Goal: Task Accomplishment & Management: Complete application form

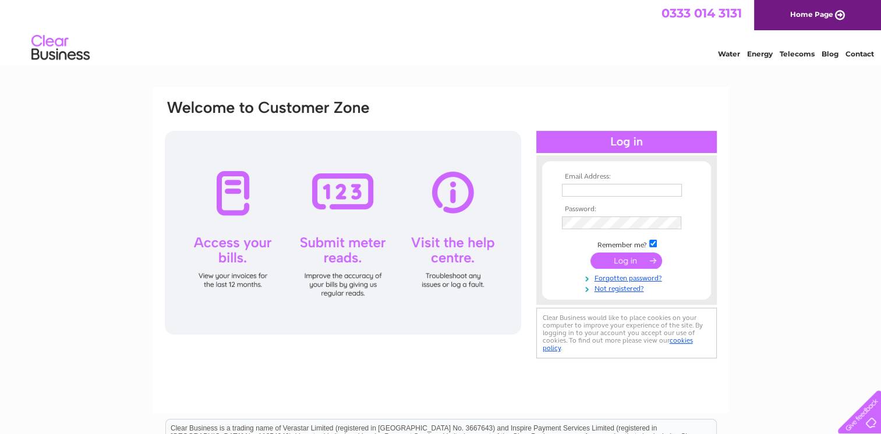
click at [595, 192] on input "text" at bounding box center [622, 190] width 120 height 13
type input "barkingstationparade@hotmail.com"
click at [622, 258] on input "submit" at bounding box center [626, 261] width 72 height 16
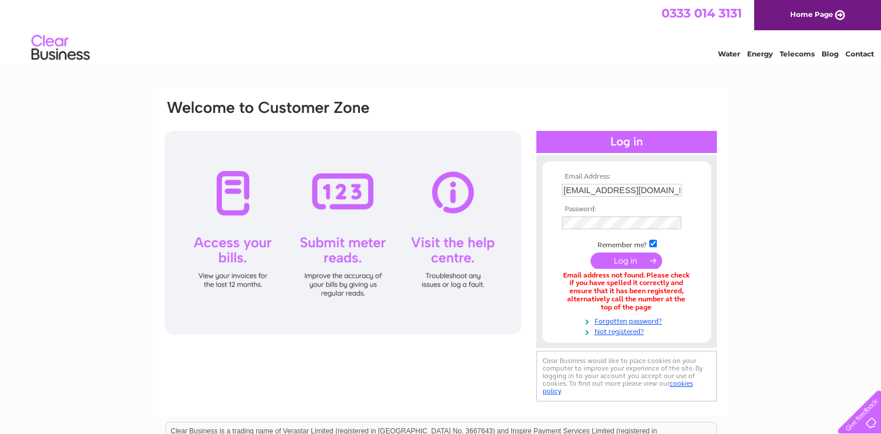
click at [626, 259] on input "submit" at bounding box center [626, 261] width 72 height 16
click at [235, 54] on div "Water Energy Telecoms Blog Contact" at bounding box center [440, 49] width 881 height 38
click at [644, 320] on link "Forgotten password?" at bounding box center [628, 320] width 132 height 11
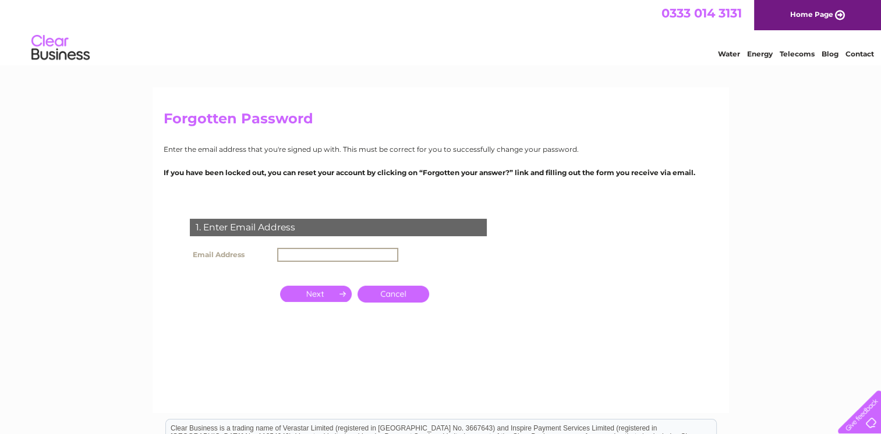
click at [300, 253] on input "text" at bounding box center [337, 255] width 121 height 14
type input "barkingstationparade@hotmail.com"
click at [310, 292] on input "button" at bounding box center [316, 293] width 72 height 16
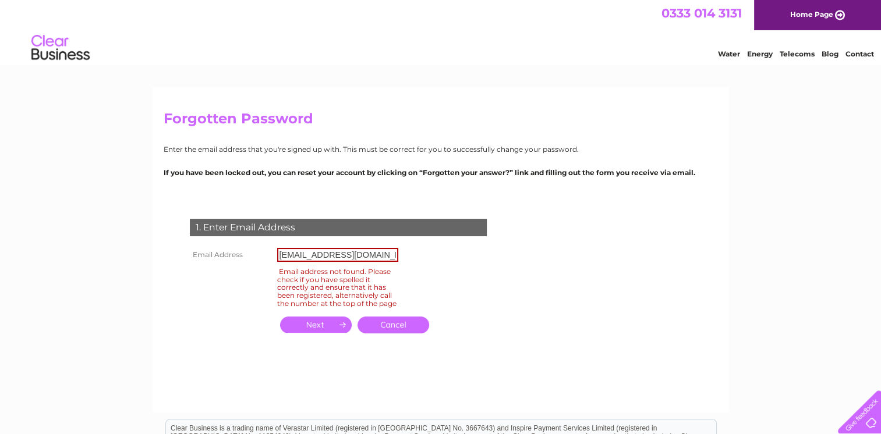
click at [388, 334] on link "Cancel" at bounding box center [393, 325] width 72 height 17
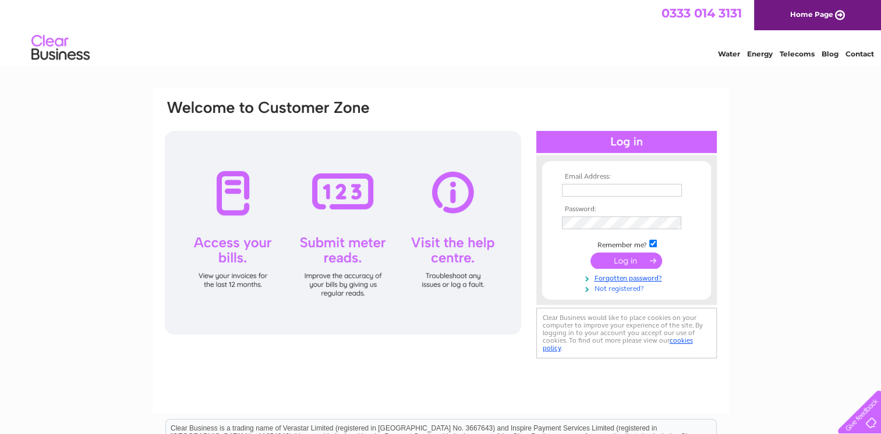
click at [620, 290] on link "Not registered?" at bounding box center [628, 287] width 132 height 11
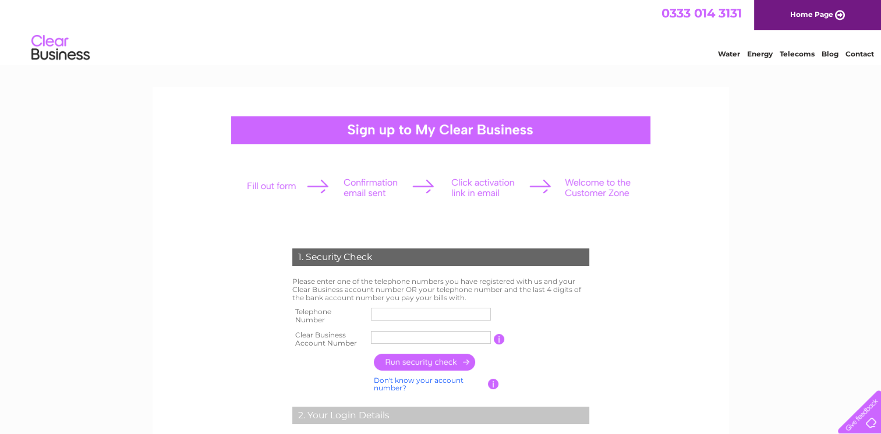
click at [399, 313] on input "text" at bounding box center [431, 314] width 120 height 13
click at [399, 313] on input "text" at bounding box center [431, 314] width 121 height 14
type input "0"
type input "02046182604"
click at [438, 339] on input "text" at bounding box center [431, 338] width 121 height 14
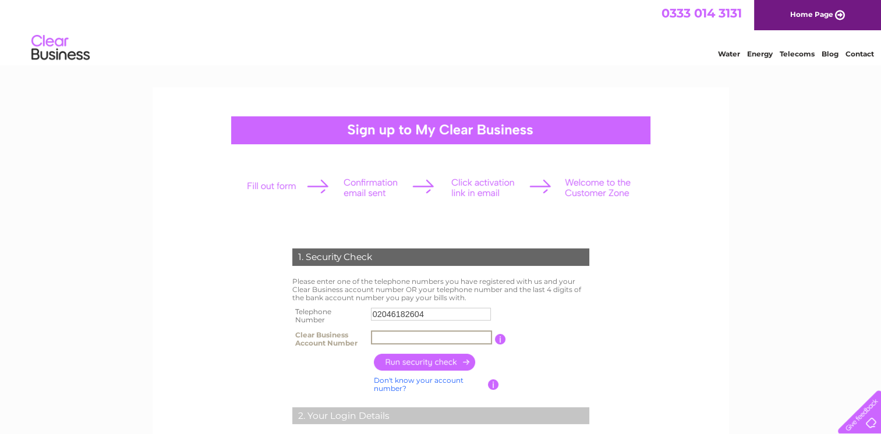
click at [399, 338] on input "text" at bounding box center [431, 338] width 121 height 14
paste input "30311944"
type input "30311944"
click at [417, 357] on input "button" at bounding box center [425, 362] width 102 height 17
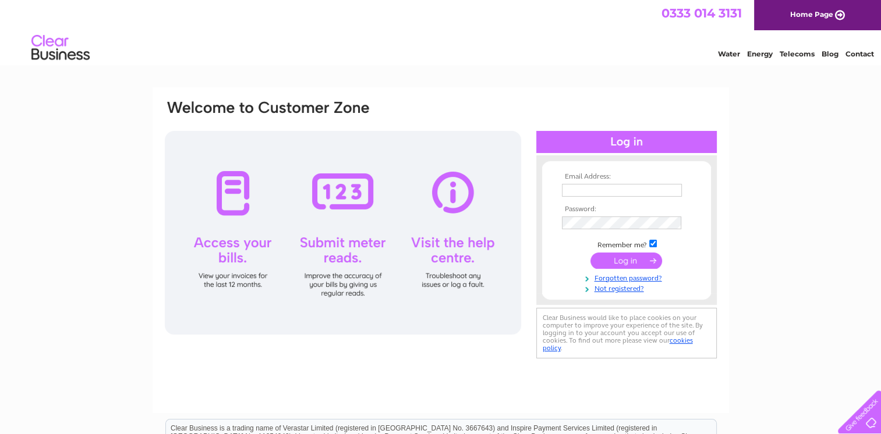
click at [596, 192] on input "text" at bounding box center [622, 190] width 120 height 13
type input "barkingstationparade@hotmail.com"
click at [608, 288] on link "Not registered?" at bounding box center [628, 287] width 132 height 11
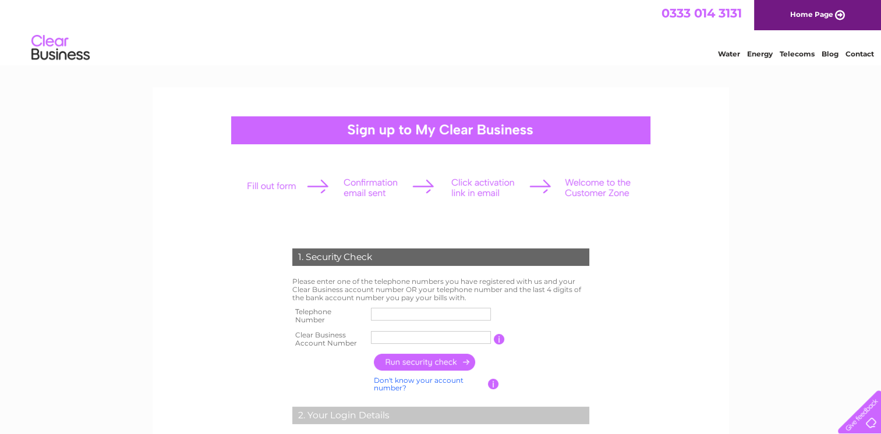
click at [398, 312] on input "text" at bounding box center [431, 314] width 120 height 13
click at [412, 314] on input "text" at bounding box center [431, 314] width 121 height 14
type input "02046182604"
click at [489, 221] on center "1. Security Check Please enter one of the telephone numbers you have registered…" at bounding box center [441, 388] width 554 height 545
